Goal: Navigation & Orientation: Find specific page/section

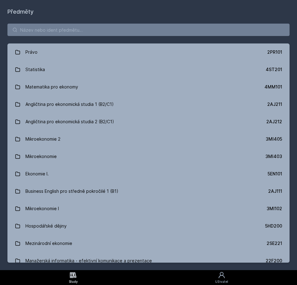
click at [25, 14] on h1 "Předměty" at bounding box center [148, 11] width 282 height 9
click at [198, 30] on input "search" at bounding box center [148, 30] width 282 height 12
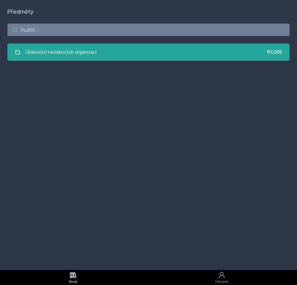
type input "1fu305"
click at [167, 60] on link "Účetnictví neziskových organizací 1FU305" at bounding box center [148, 51] width 282 height 17
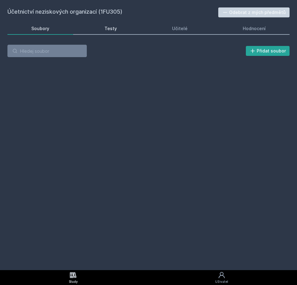
click at [108, 28] on div "Testy" at bounding box center [111, 28] width 12 height 6
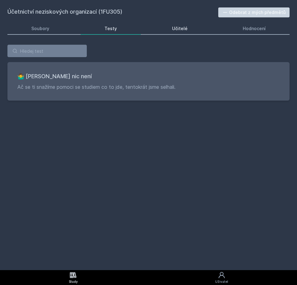
click at [178, 28] on div "Učitelé" at bounding box center [180, 28] width 16 height 6
